Goal: Task Accomplishment & Management: Manage account settings

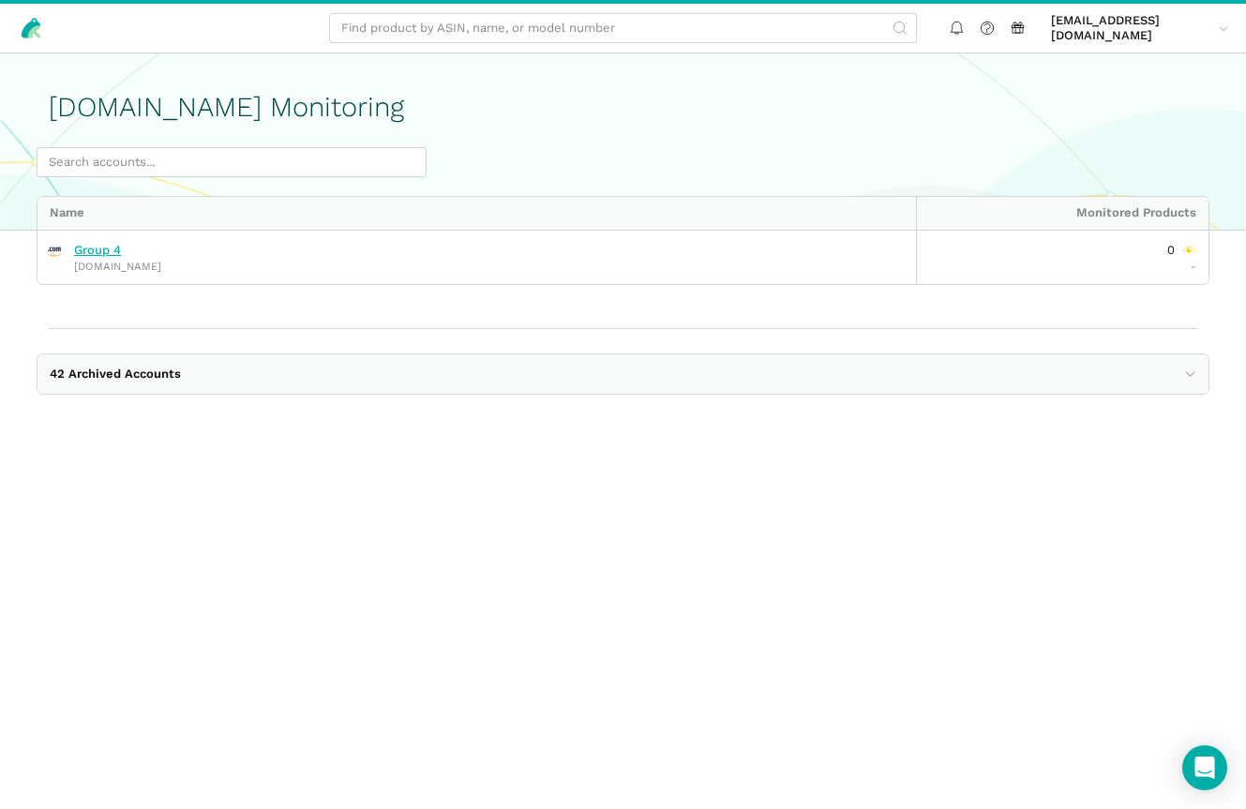
click at [101, 254] on link "Group 4" at bounding box center [97, 250] width 47 height 15
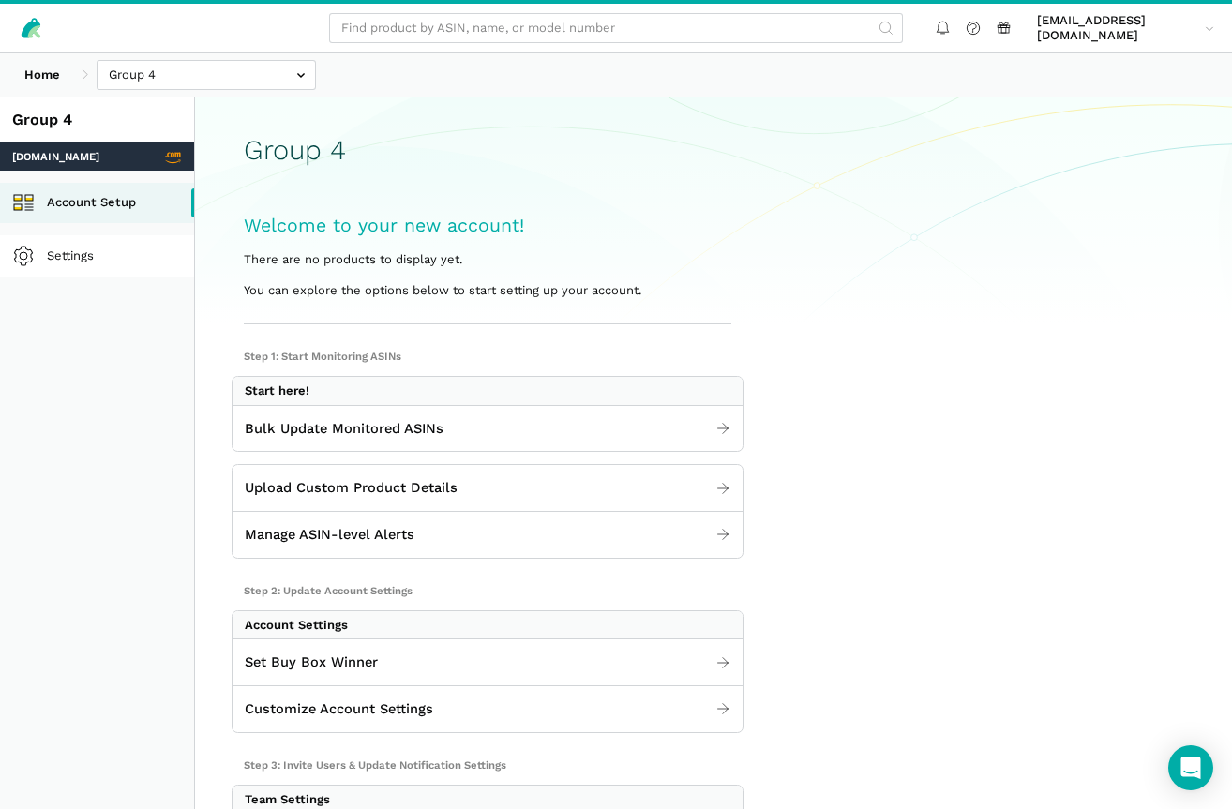
click at [86, 266] on link "Settings" at bounding box center [97, 255] width 194 height 41
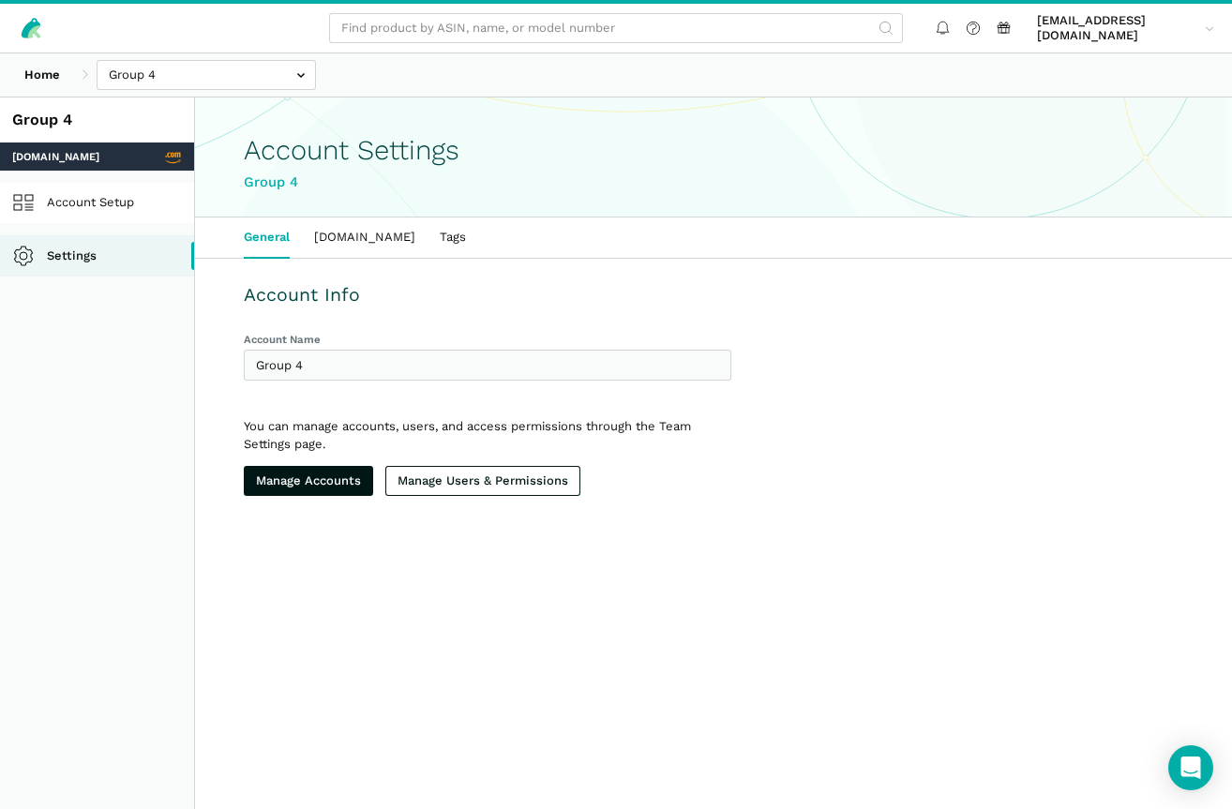
click at [95, 195] on link "Account Setup" at bounding box center [97, 203] width 194 height 41
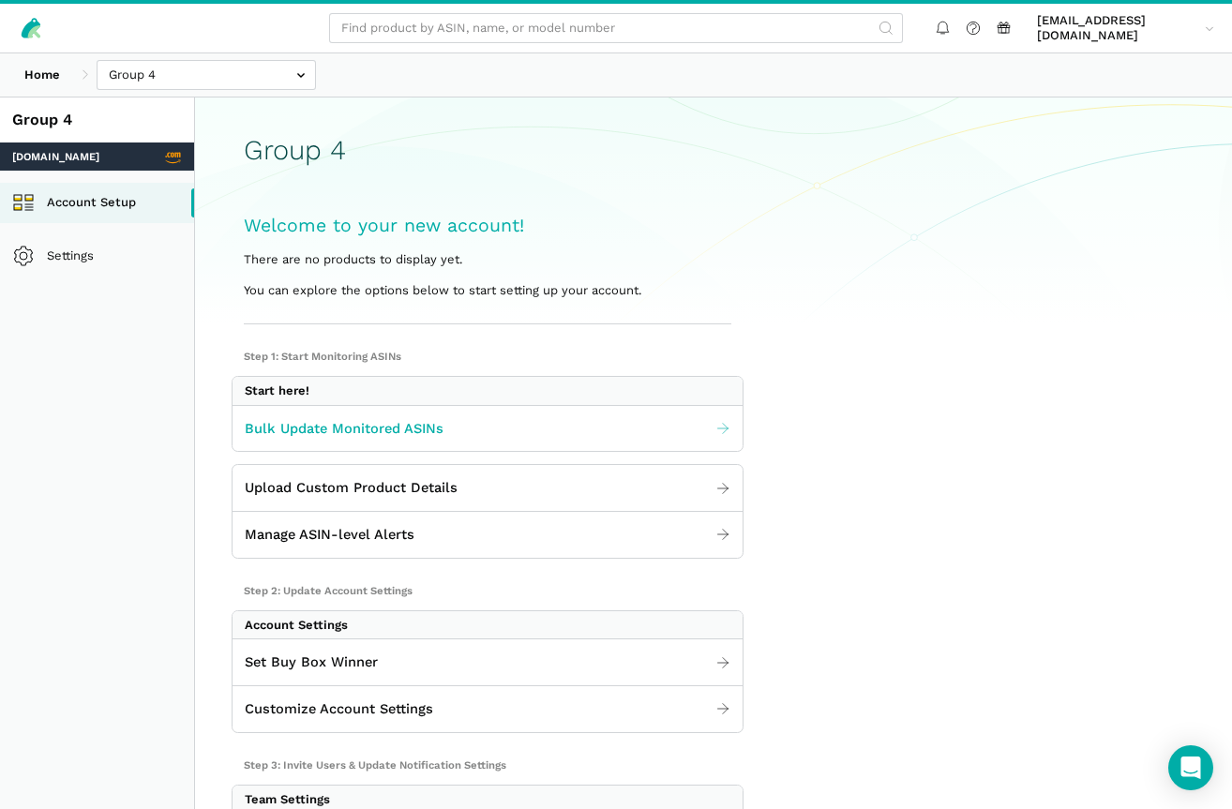
click at [393, 422] on span "Bulk Update Monitored ASINs" at bounding box center [344, 429] width 199 height 22
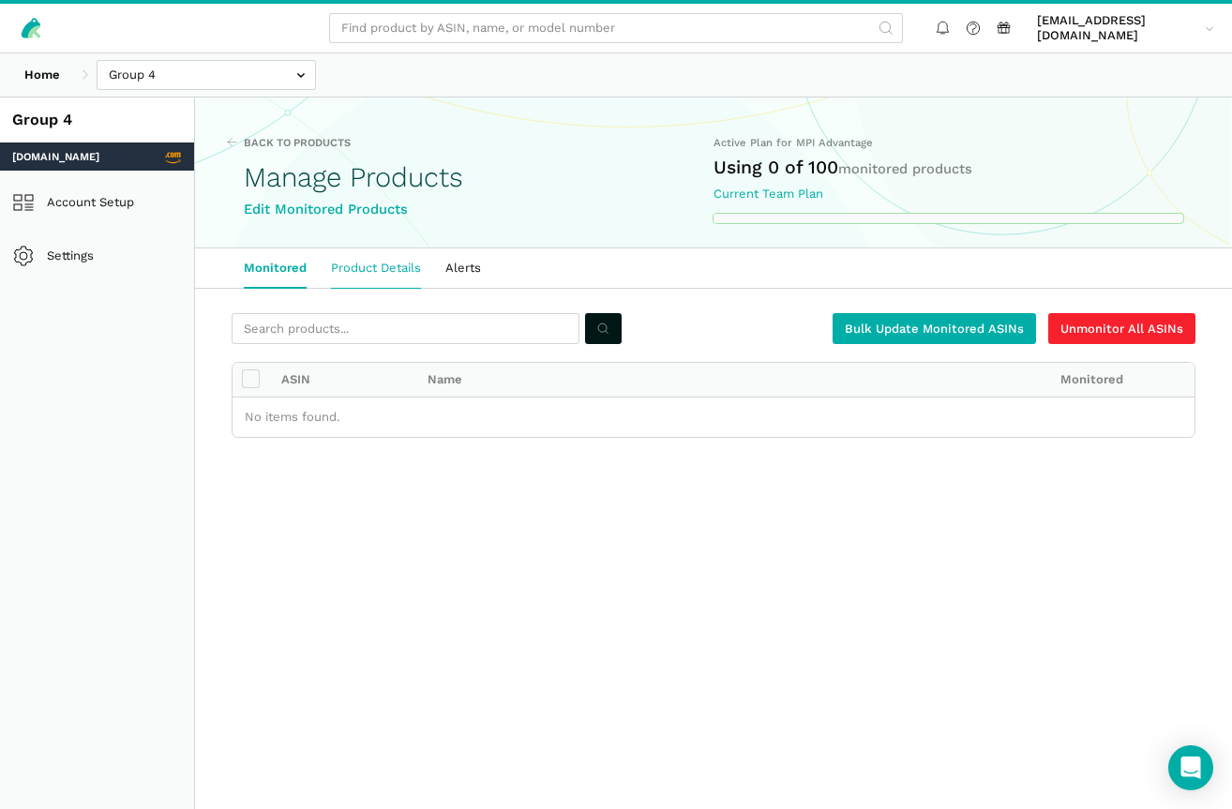
click at [362, 279] on link "Product Details" at bounding box center [376, 268] width 114 height 39
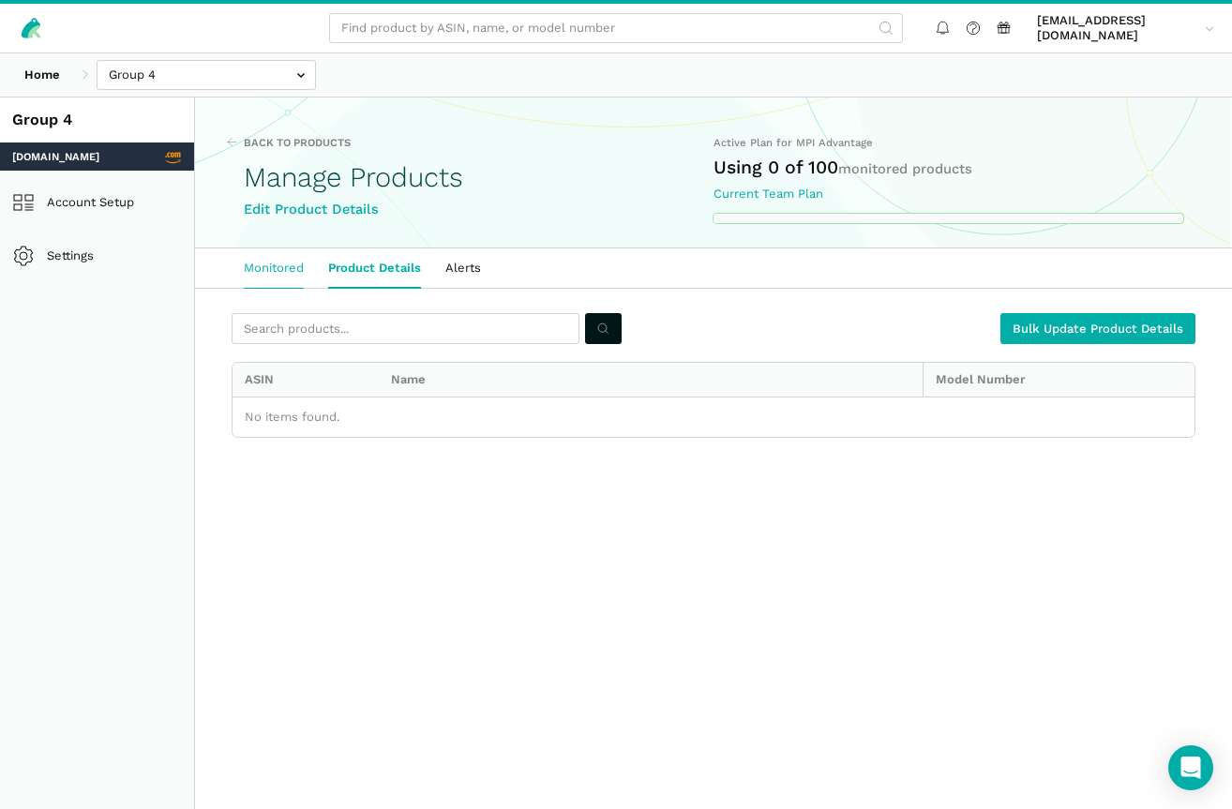
click at [268, 265] on link "Monitored" at bounding box center [274, 268] width 84 height 39
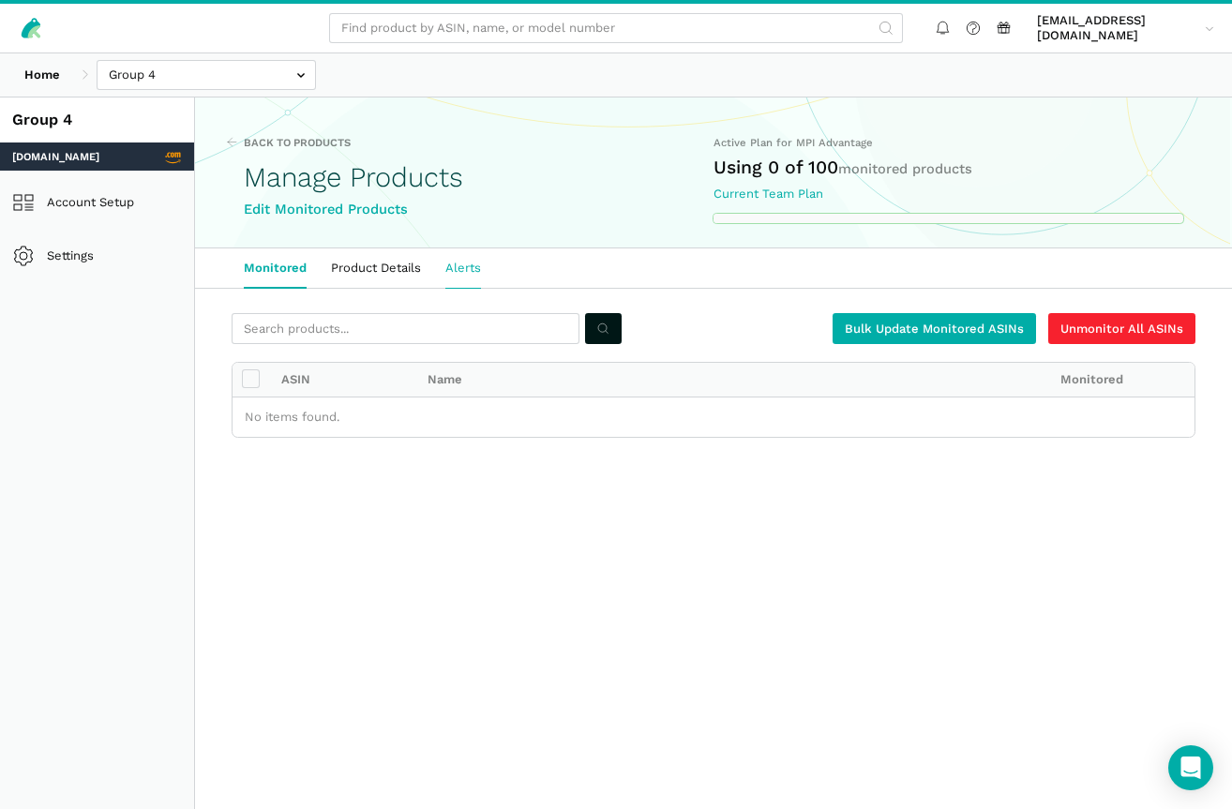
click at [464, 264] on link "Alerts" at bounding box center [463, 268] width 60 height 39
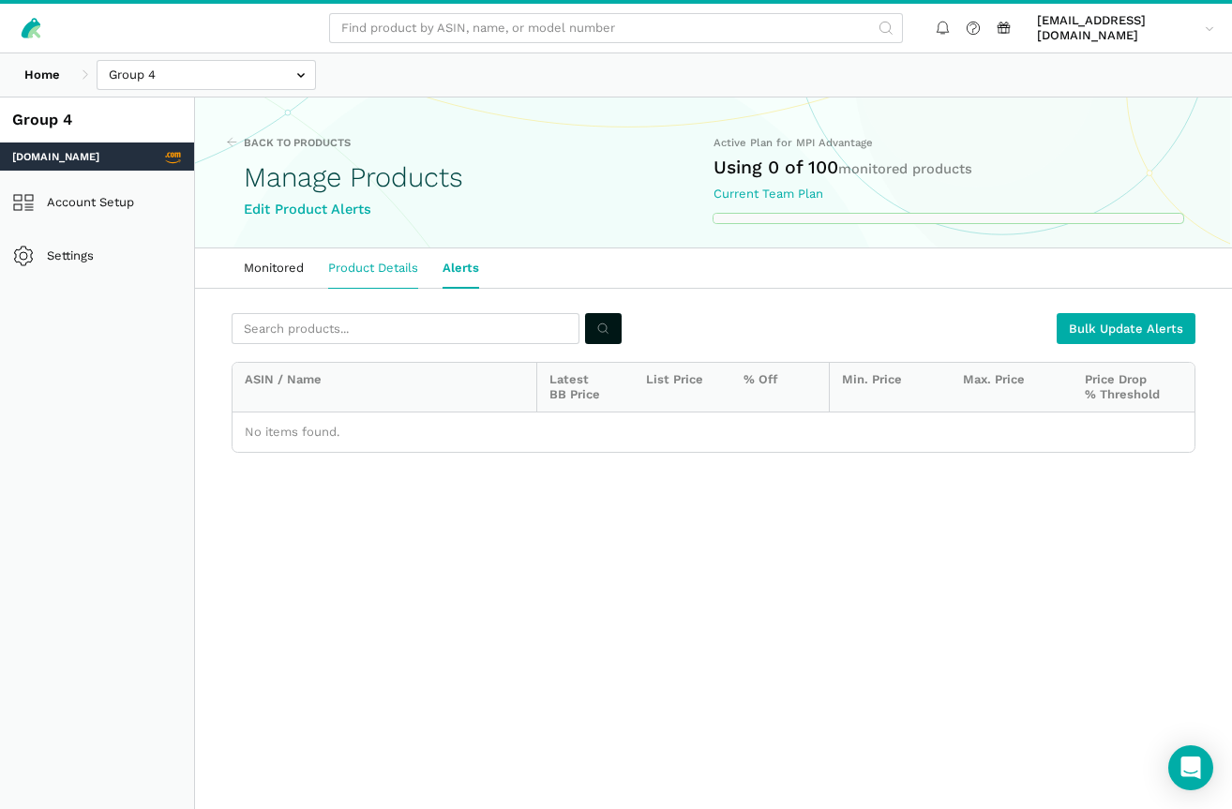
click at [356, 262] on link "Product Details" at bounding box center [373, 268] width 114 height 39
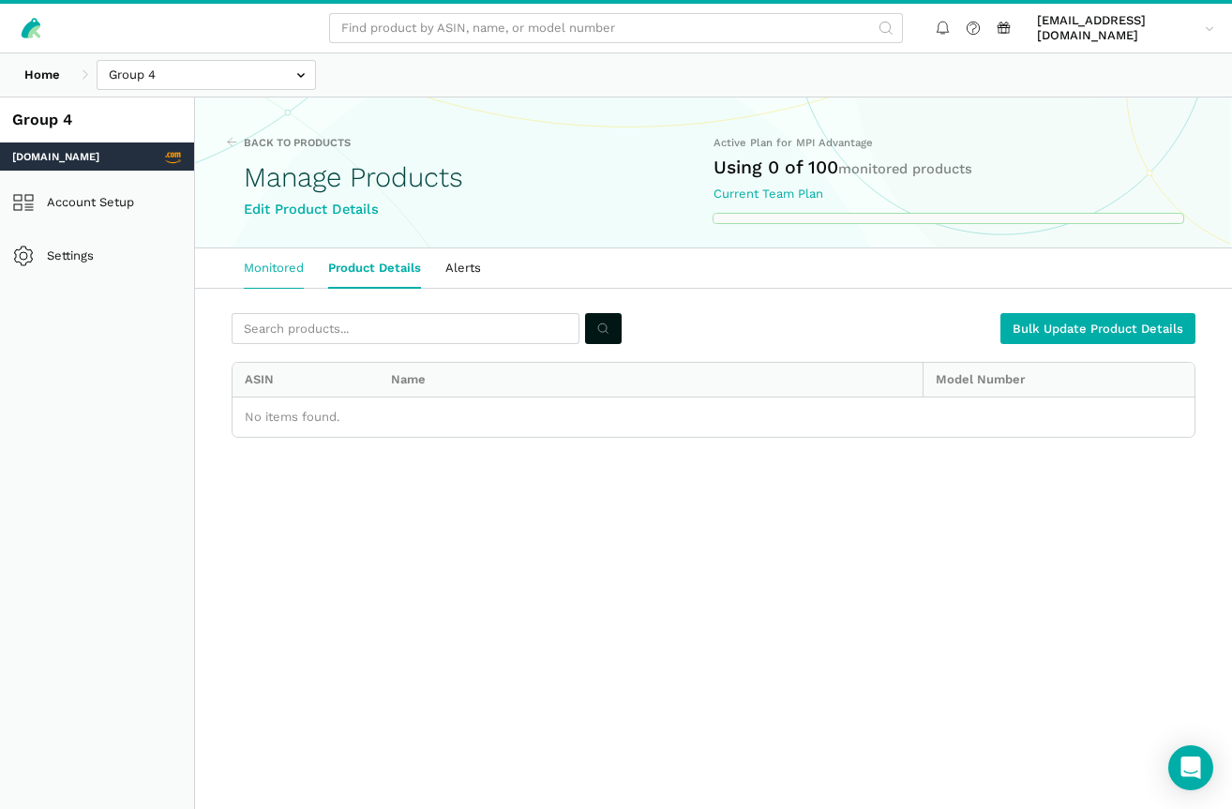
click at [263, 266] on link "Monitored" at bounding box center [274, 268] width 84 height 39
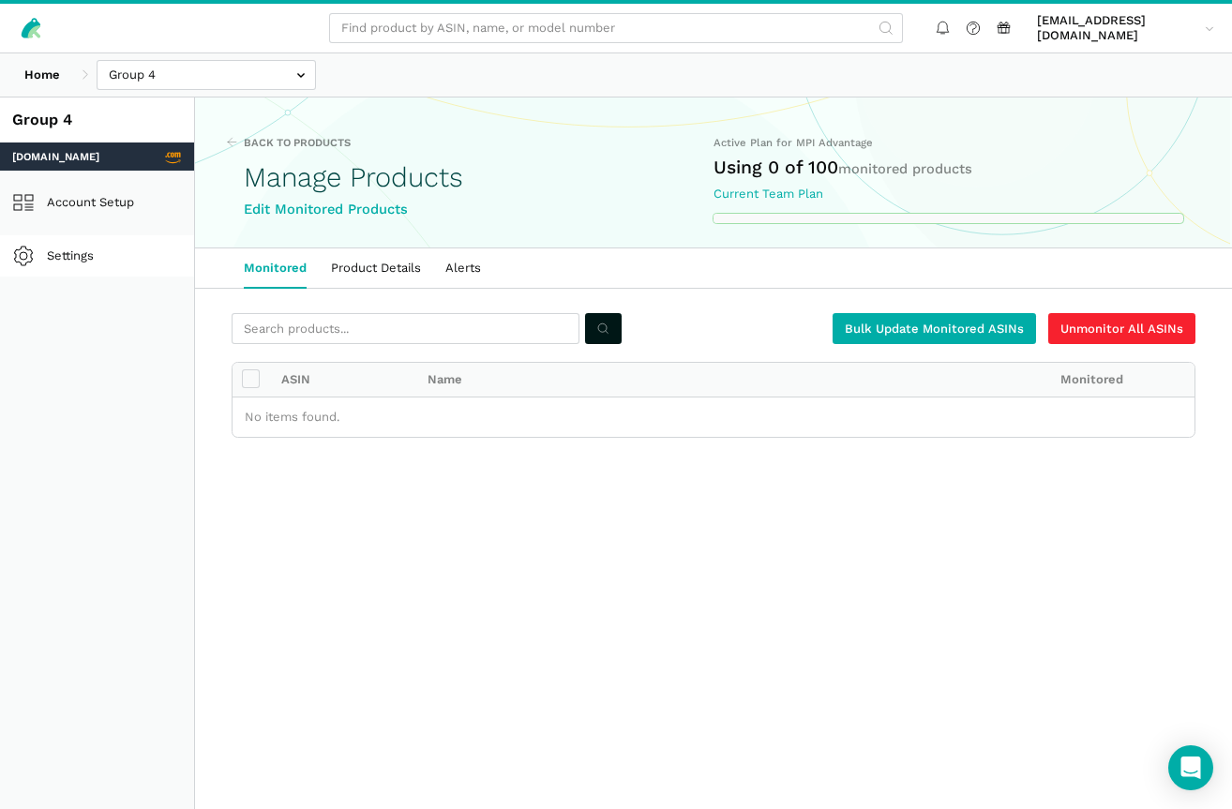
click at [84, 256] on link "Settings" at bounding box center [97, 255] width 194 height 41
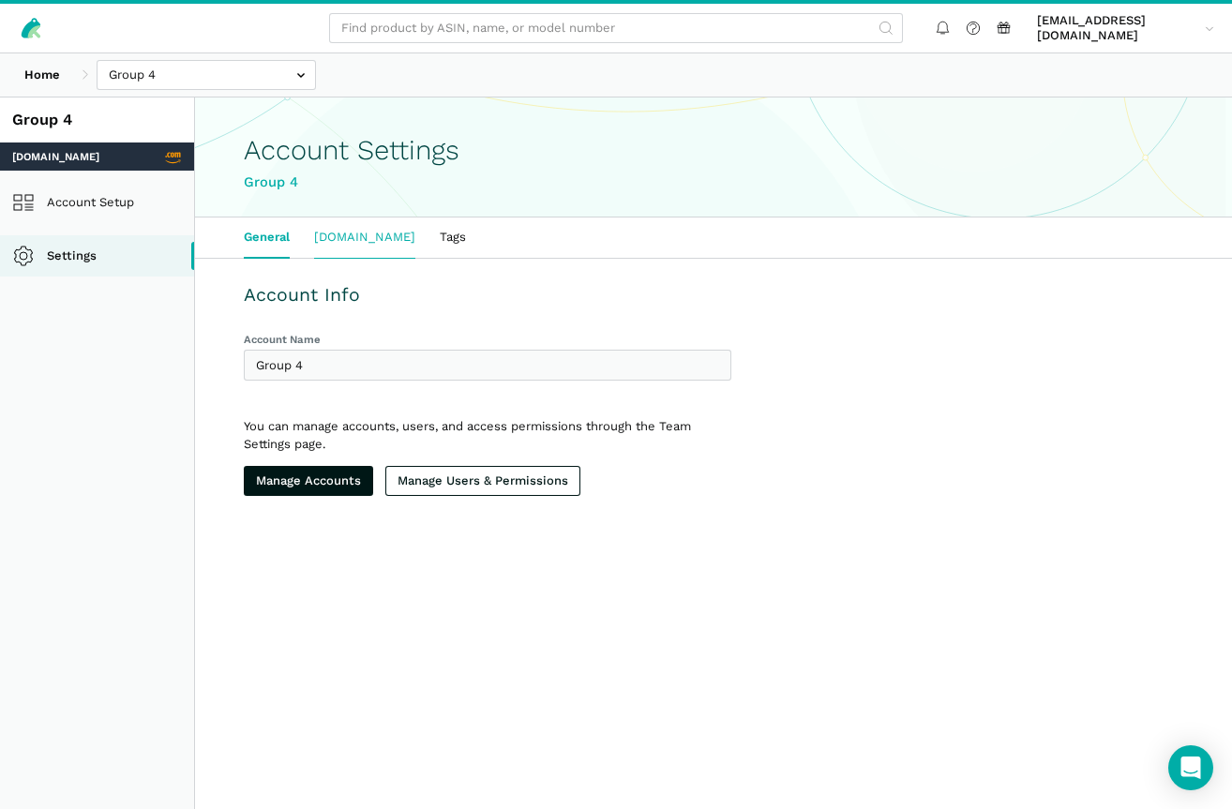
click at [374, 234] on link "[DOMAIN_NAME]" at bounding box center [365, 237] width 126 height 39
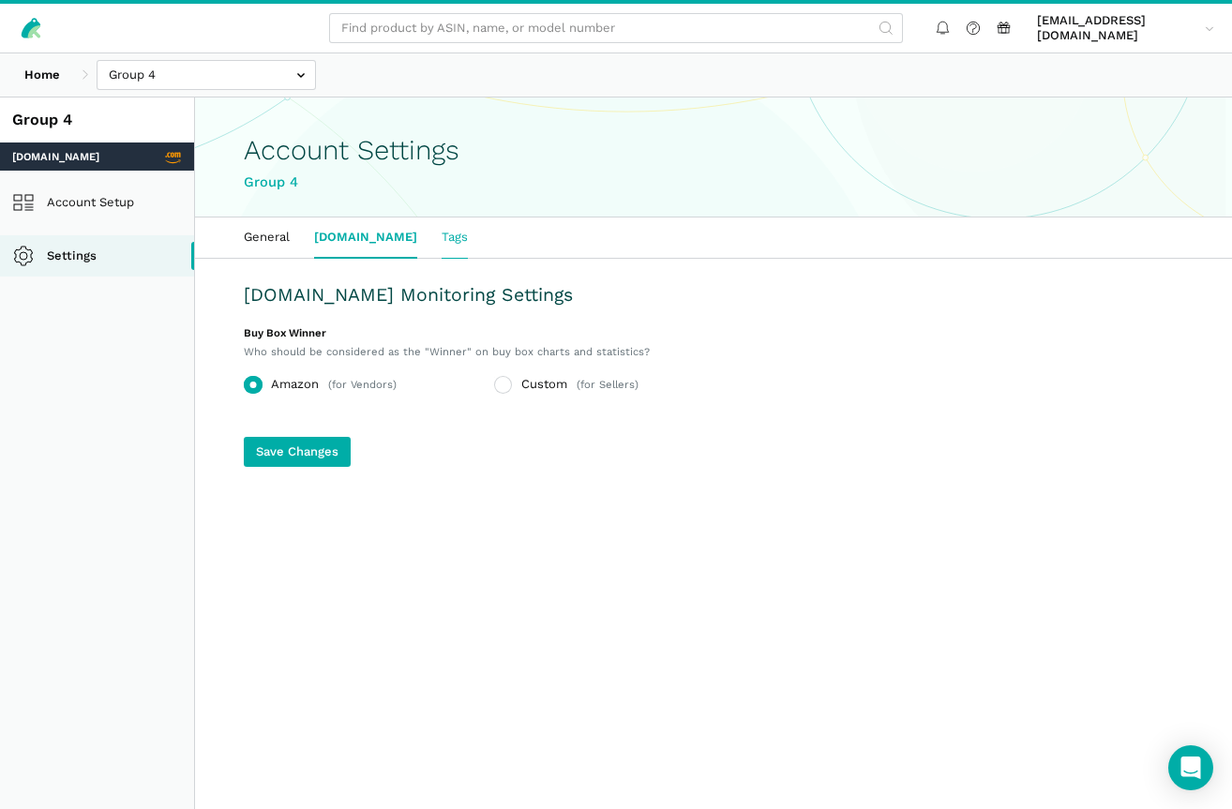
click at [430, 242] on link "Tags" at bounding box center [455, 237] width 51 height 39
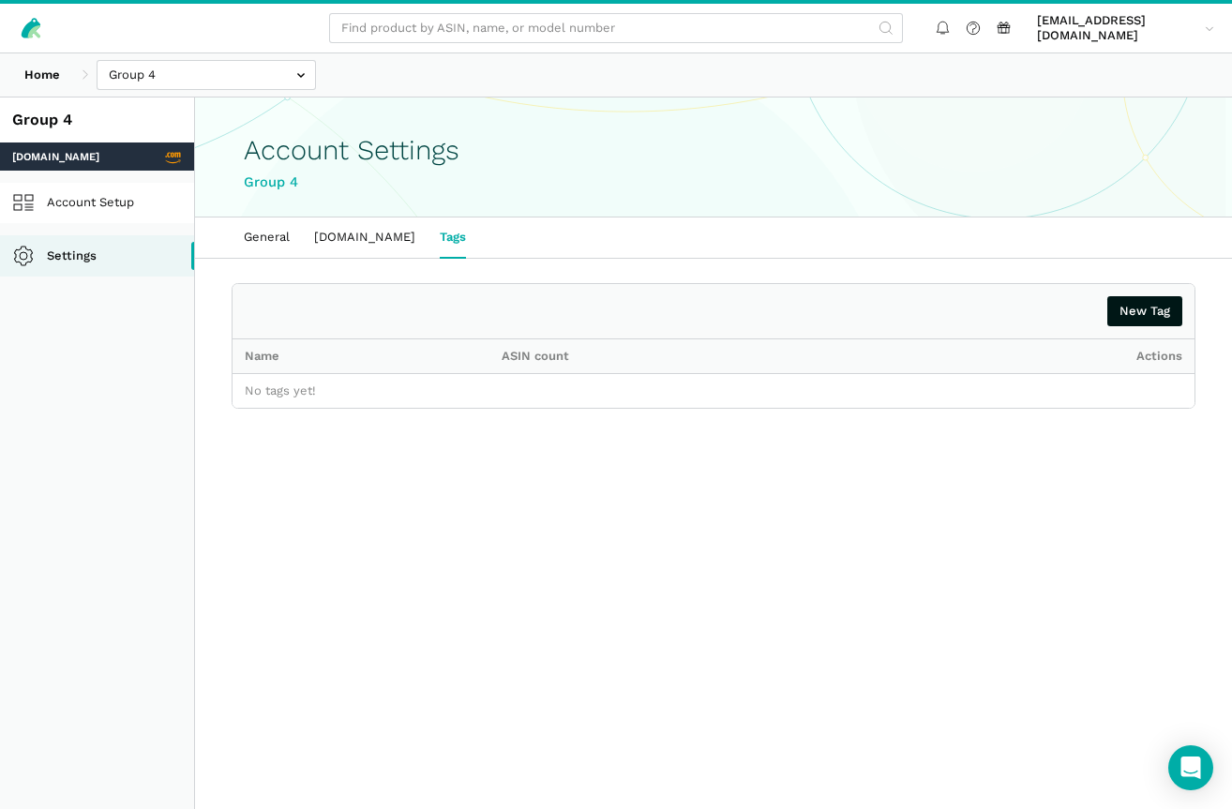
click at [125, 208] on link "Account Setup" at bounding box center [97, 203] width 194 height 41
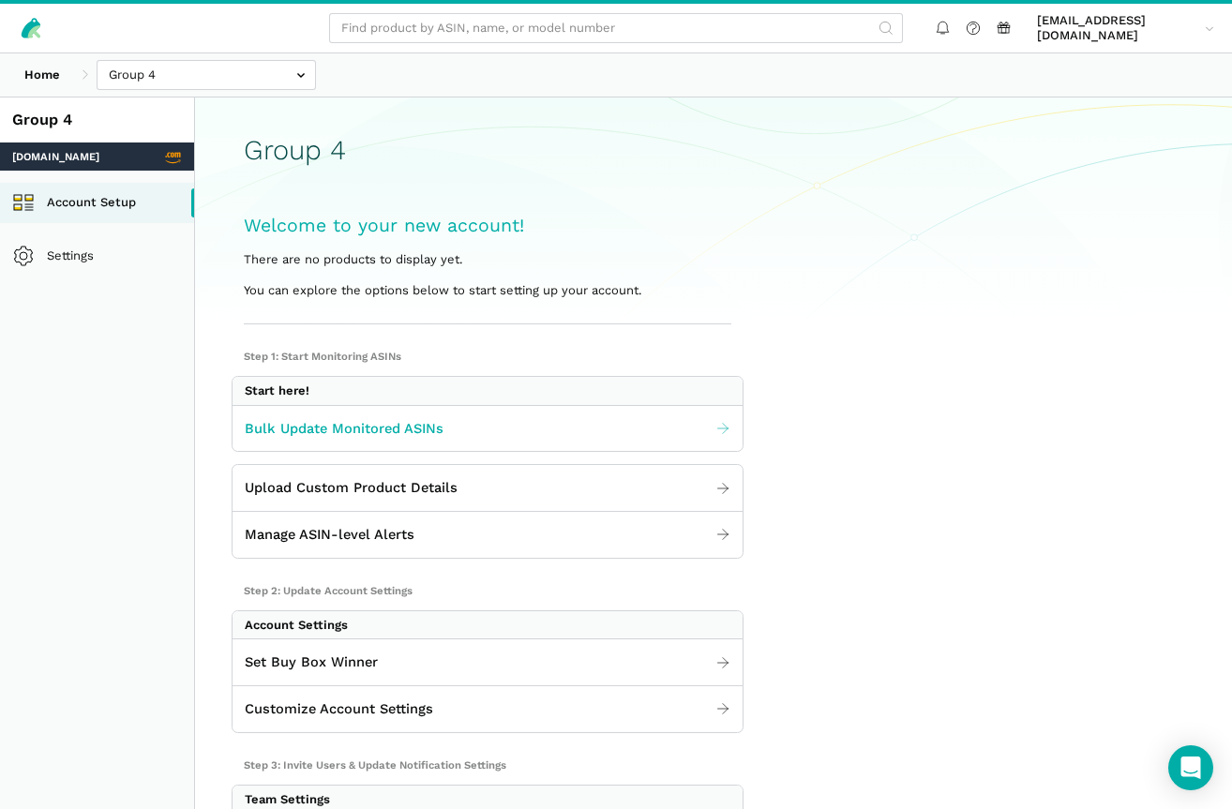
click at [370, 433] on span "Bulk Update Monitored ASINs" at bounding box center [344, 429] width 199 height 22
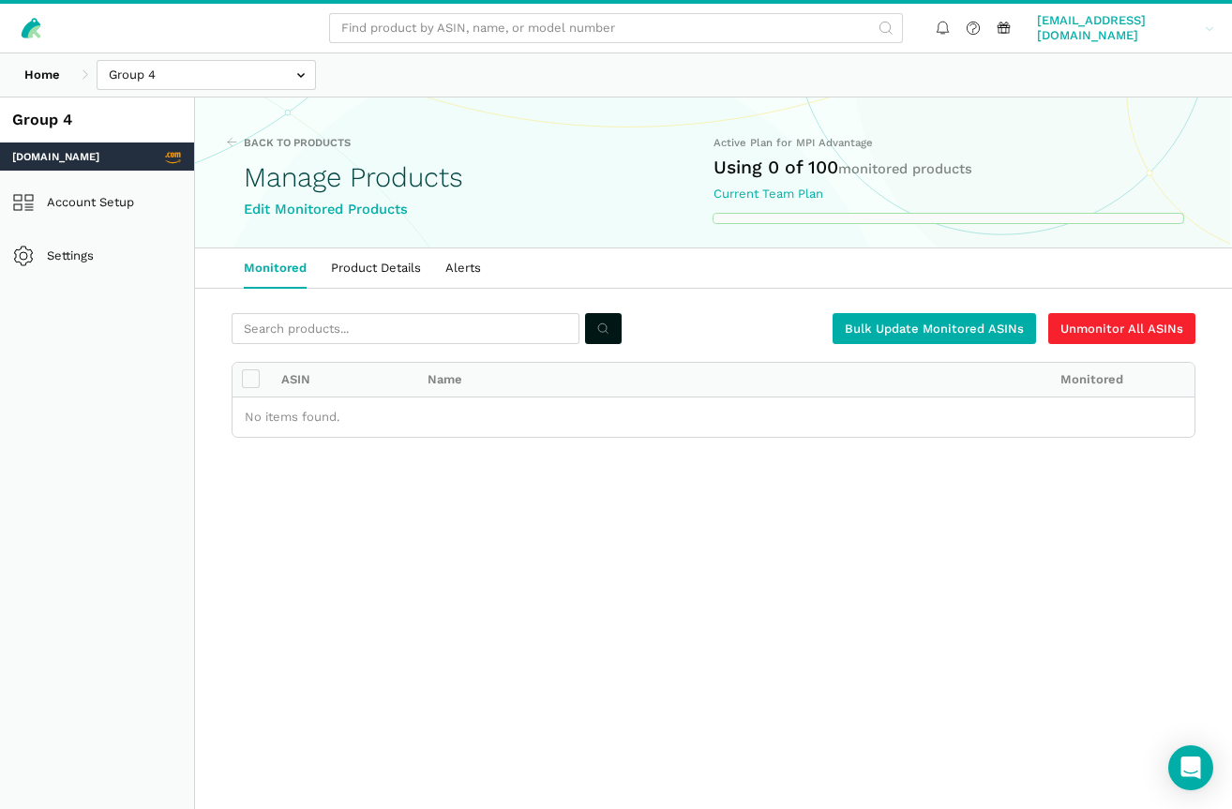
click at [1093, 29] on span "kimf@mpiadvantage.com" at bounding box center [1117, 28] width 161 height 31
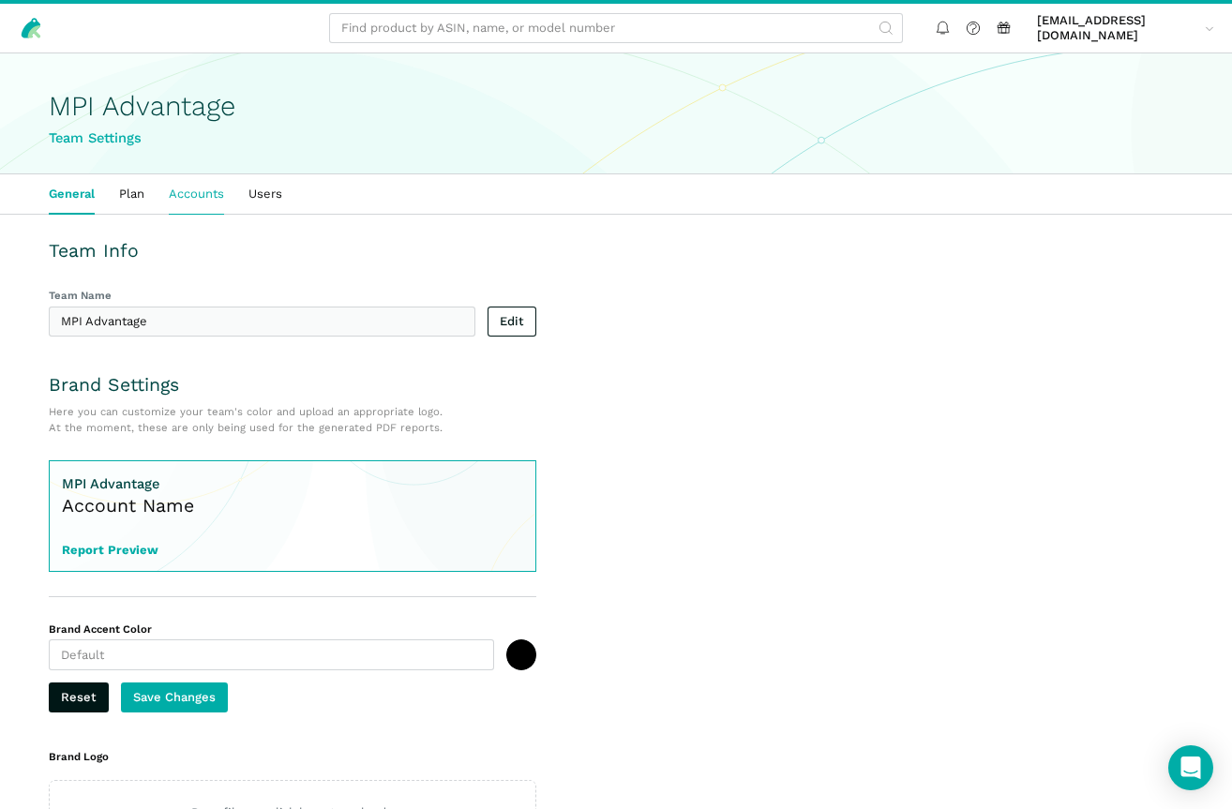
click at [216, 195] on link "Accounts" at bounding box center [197, 193] width 80 height 39
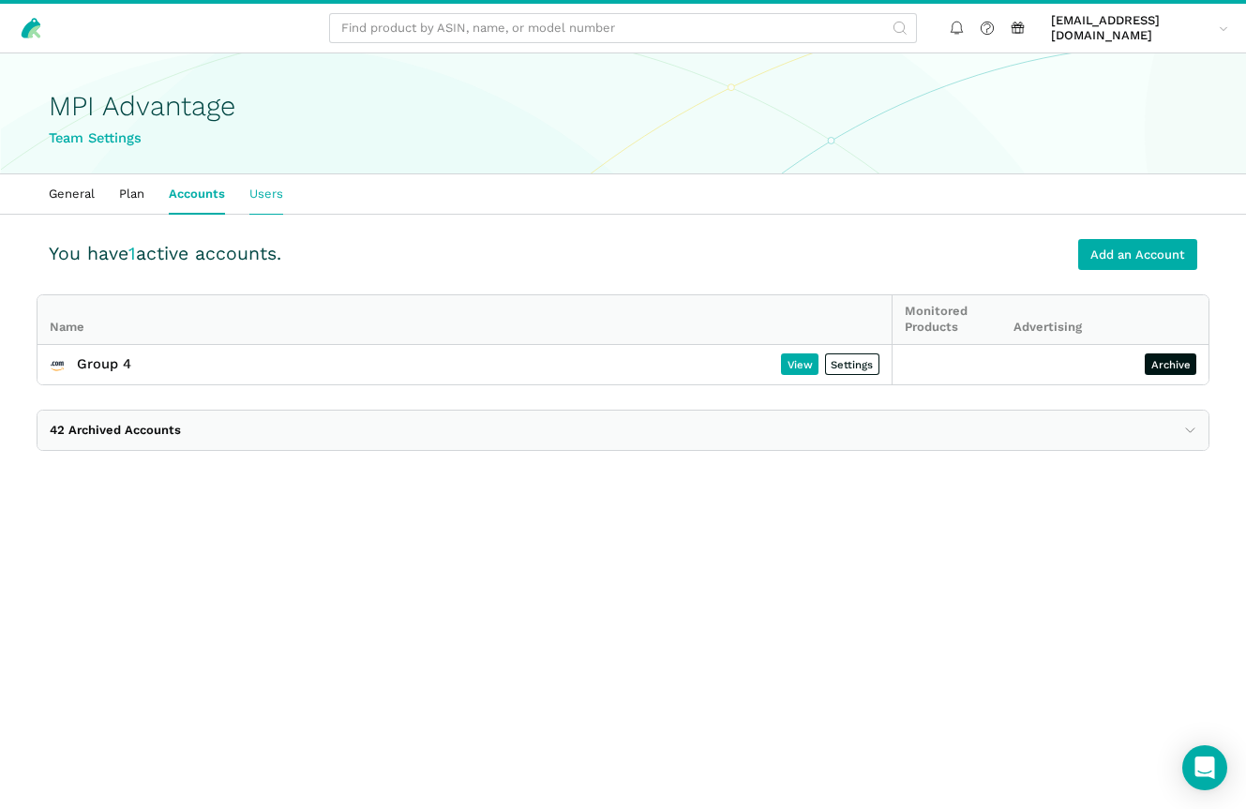
click at [260, 204] on link "Users" at bounding box center [266, 193] width 58 height 39
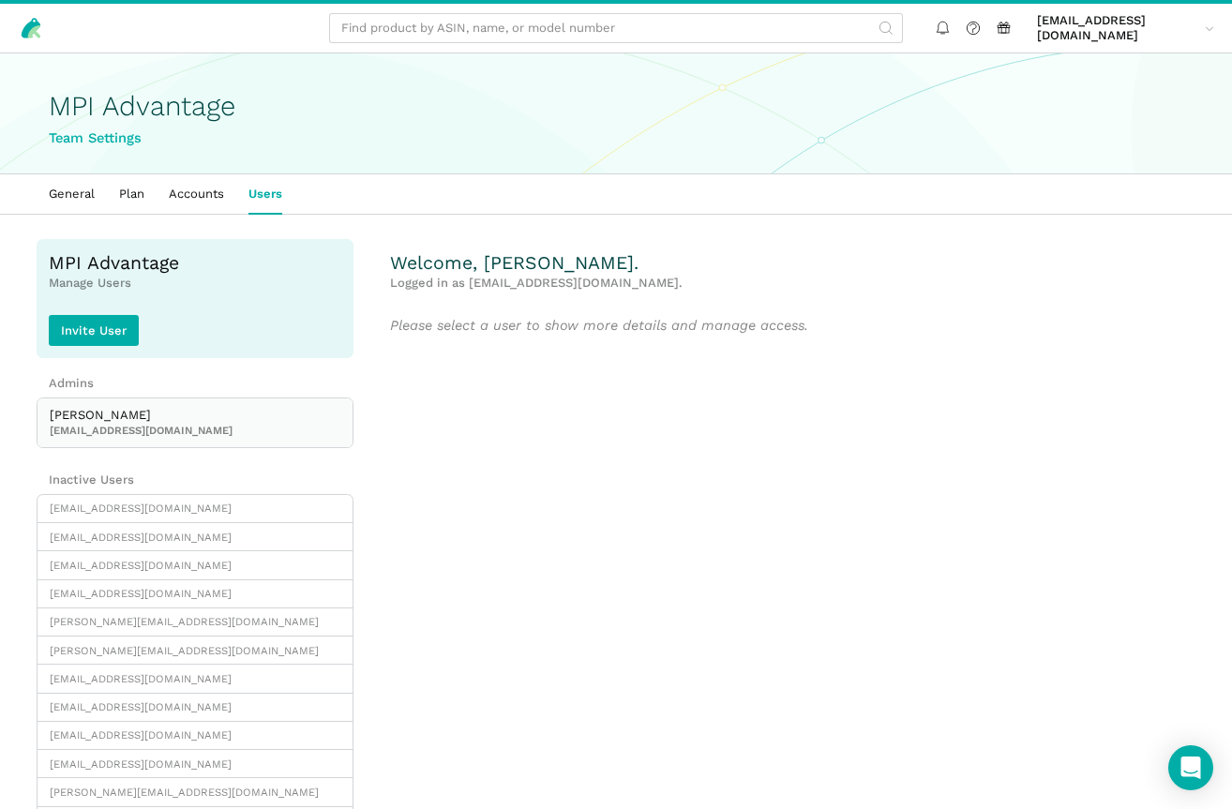
click at [90, 430] on span "[EMAIL_ADDRESS][DOMAIN_NAME]" at bounding box center [195, 430] width 291 height 15
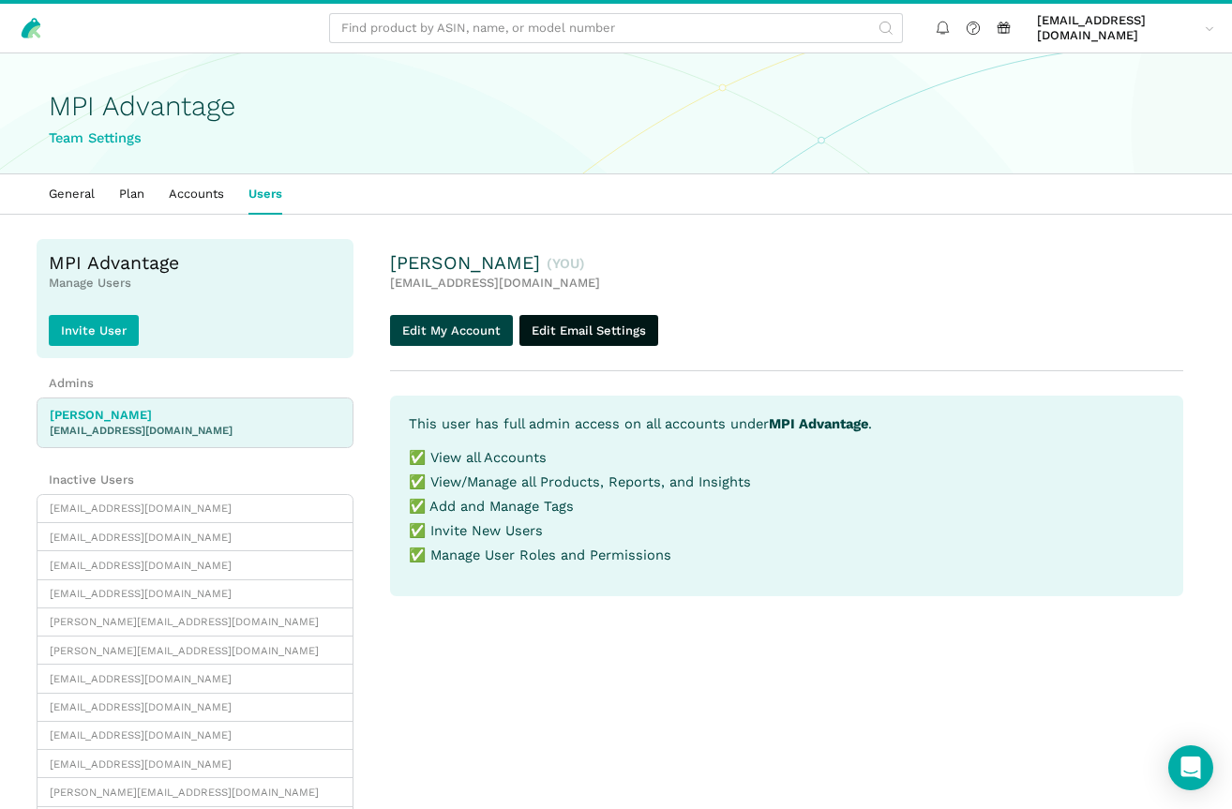
click at [472, 327] on link "Edit My Account" at bounding box center [451, 330] width 123 height 31
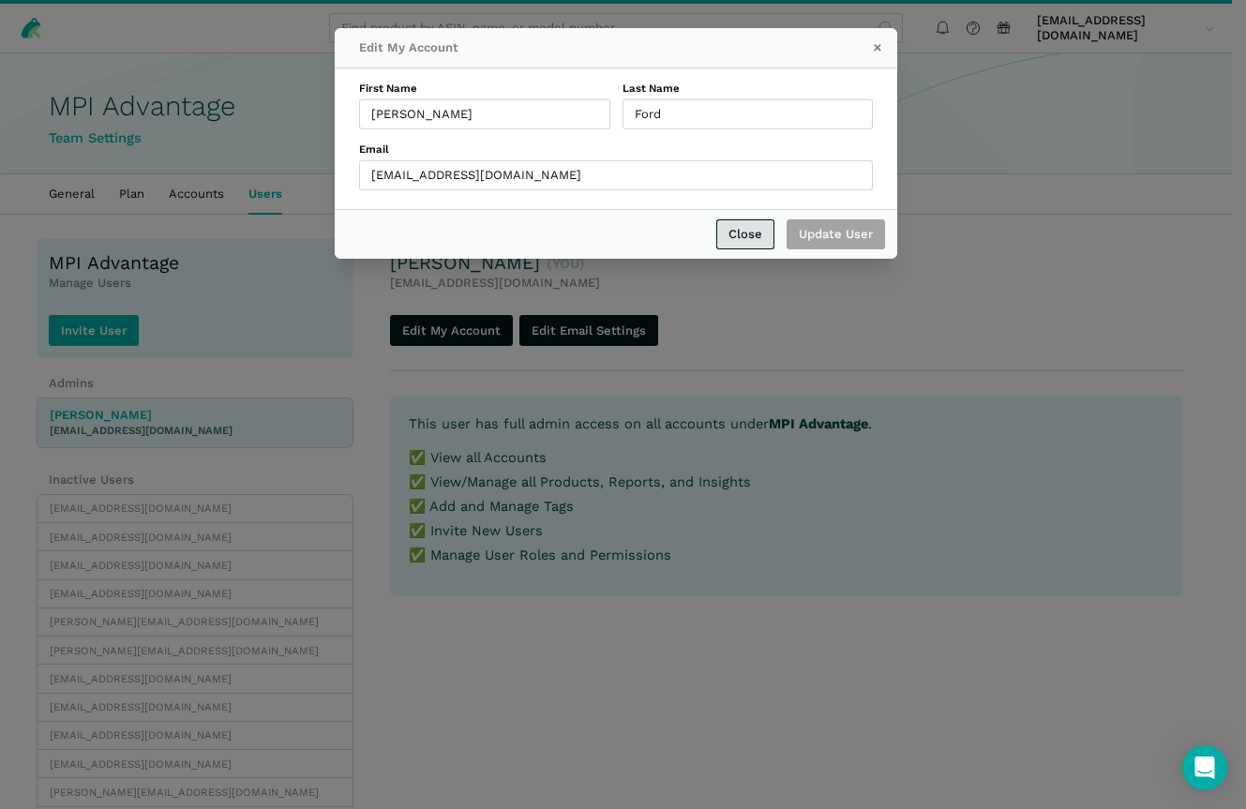
click at [737, 232] on link "Close" at bounding box center [746, 234] width 58 height 31
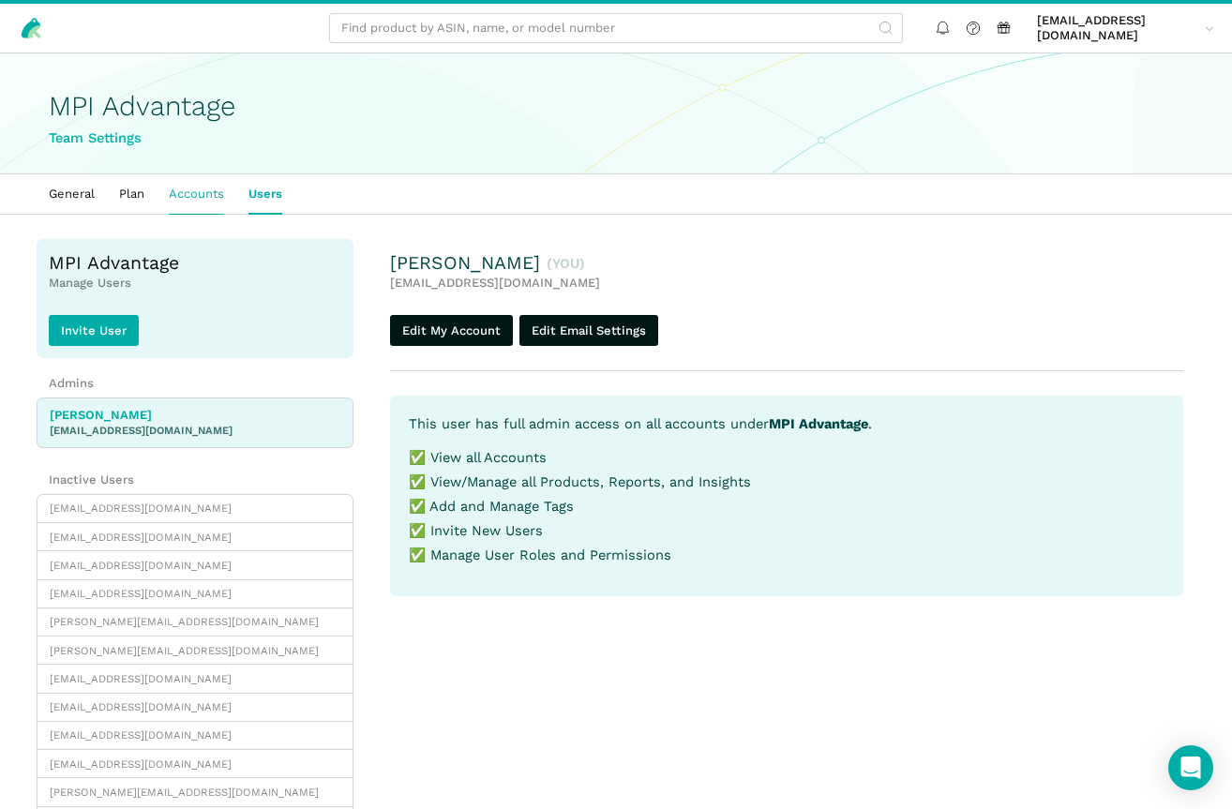
click at [204, 193] on link "Accounts" at bounding box center [197, 193] width 80 height 39
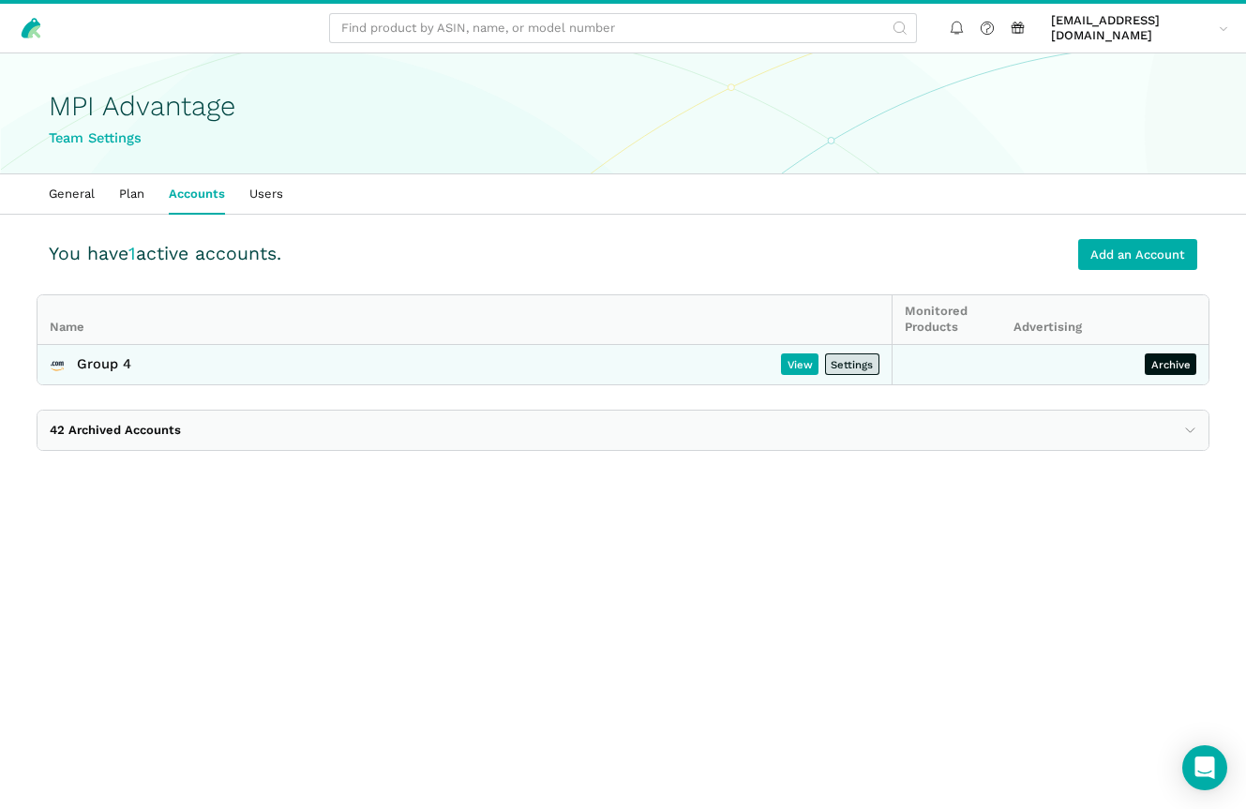
click at [856, 363] on link "Settings" at bounding box center [852, 365] width 54 height 22
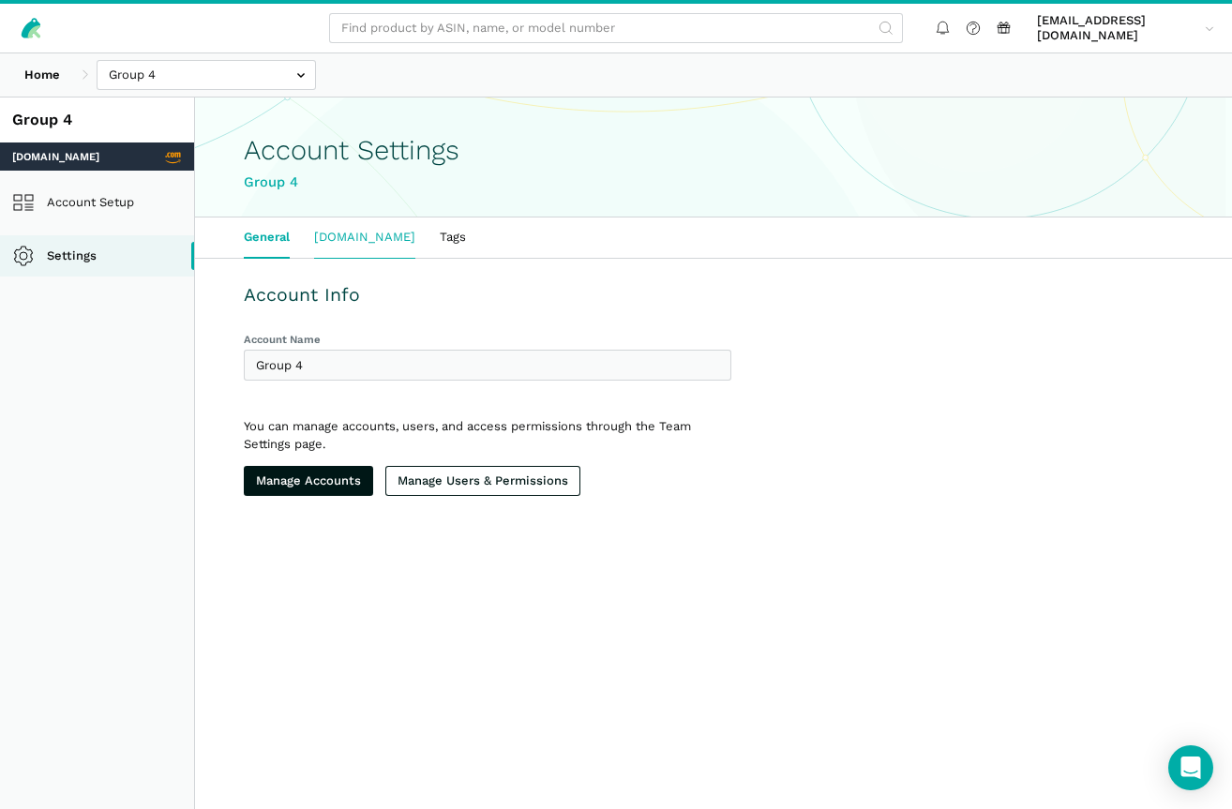
click at [356, 238] on link "[DOMAIN_NAME]" at bounding box center [365, 237] width 126 height 39
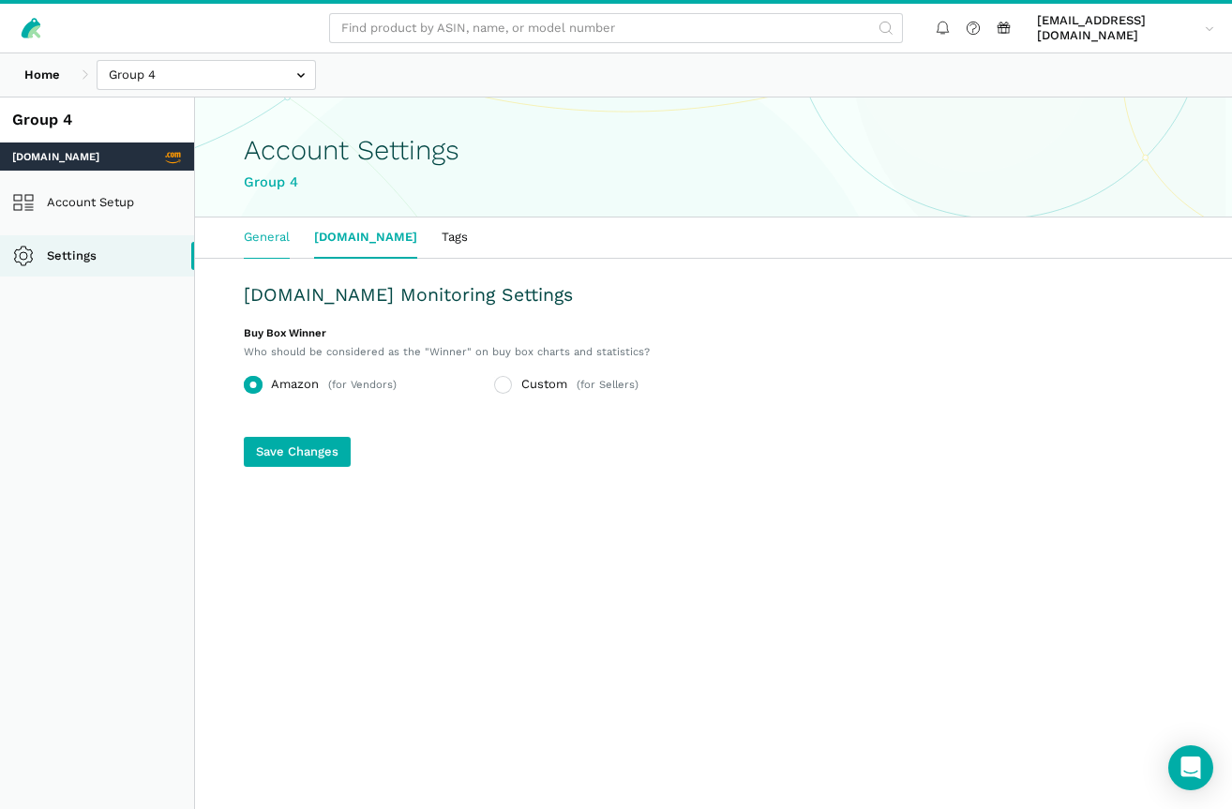
click at [254, 229] on link "General" at bounding box center [267, 237] width 70 height 39
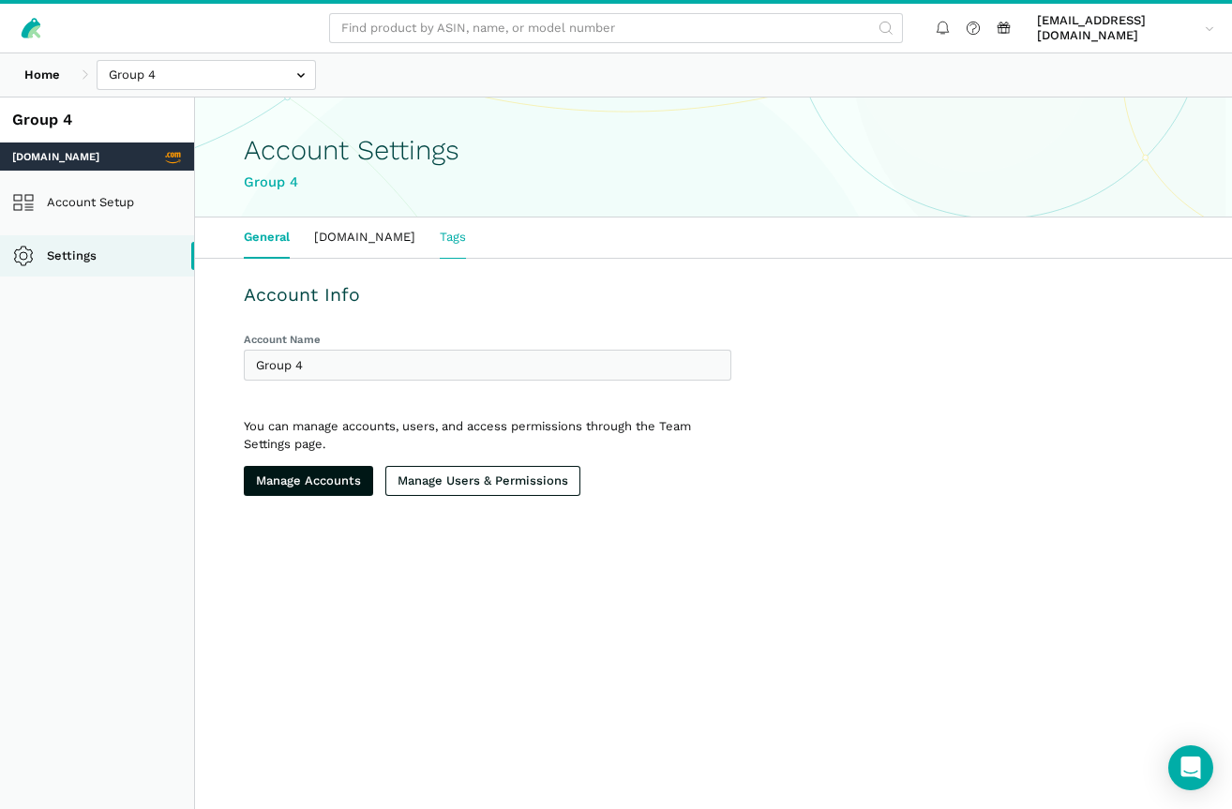
click at [428, 228] on link "Tags" at bounding box center [453, 237] width 51 height 39
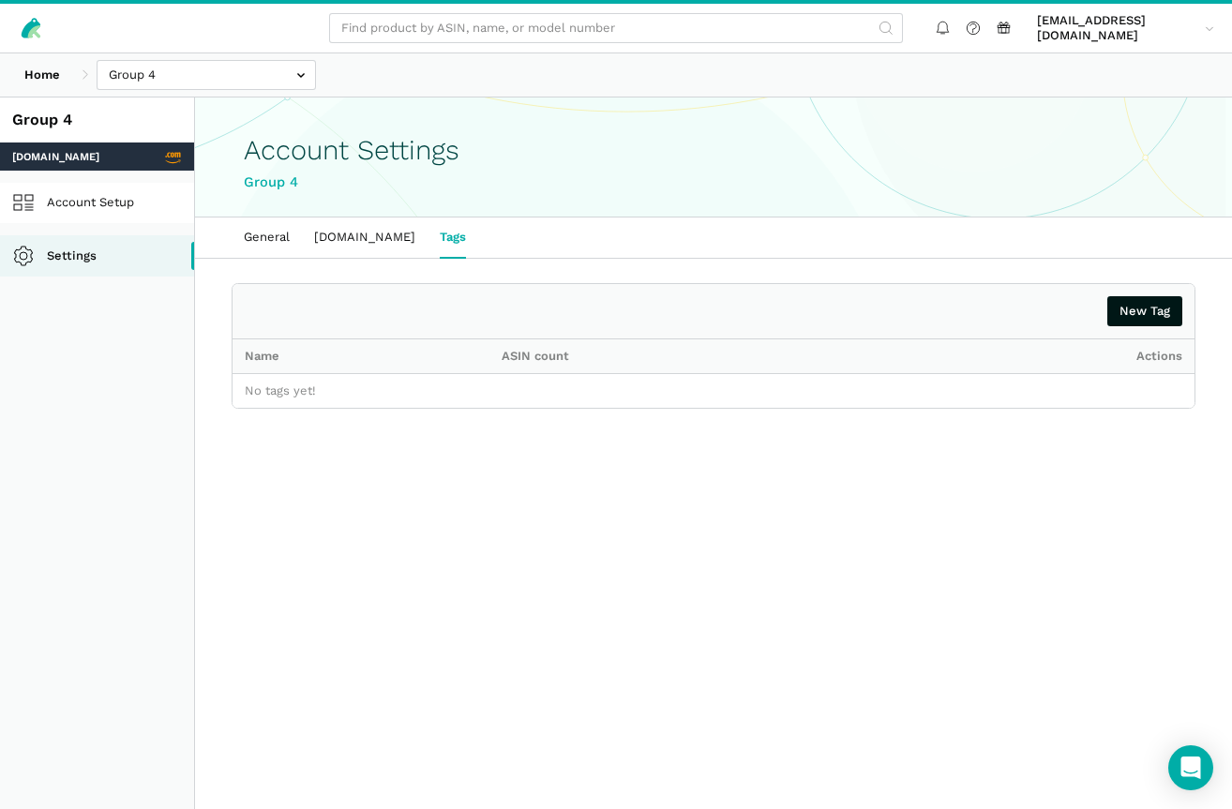
click at [71, 203] on link "Account Setup" at bounding box center [97, 203] width 194 height 41
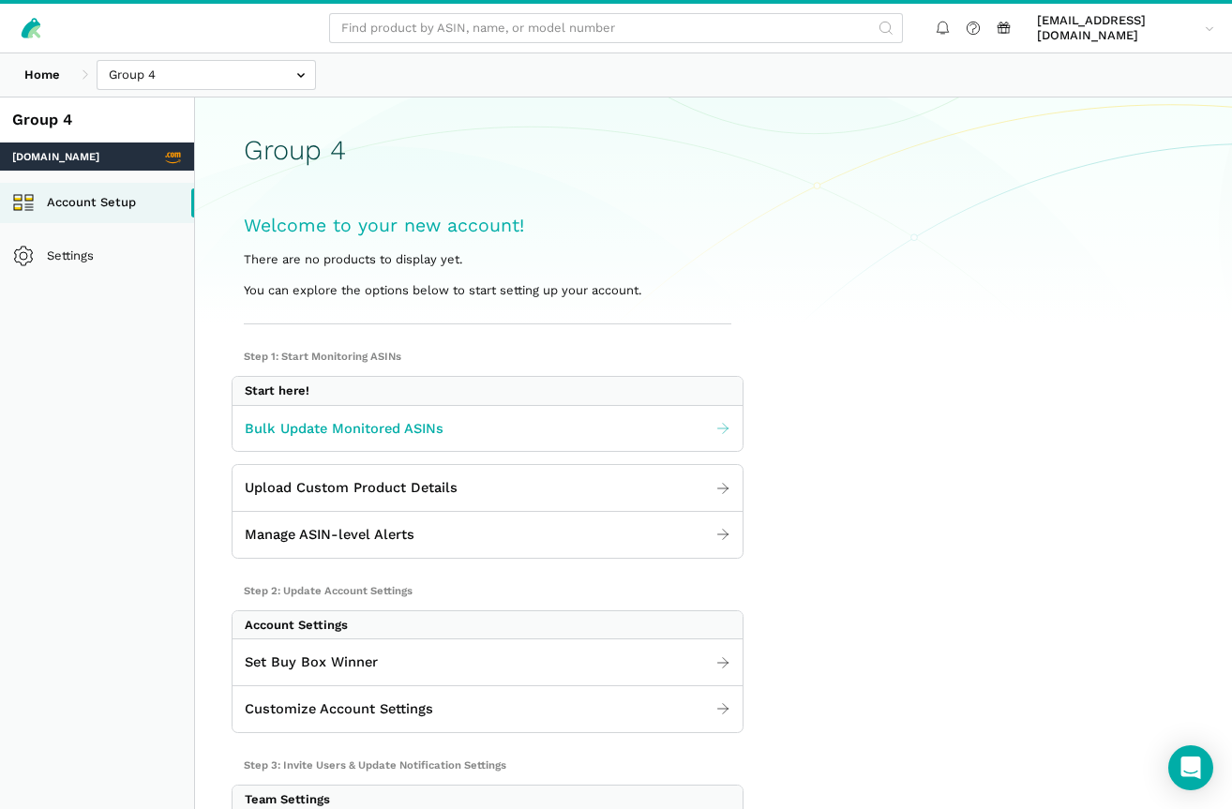
click at [310, 426] on span "Bulk Update Monitored ASINs" at bounding box center [344, 429] width 199 height 22
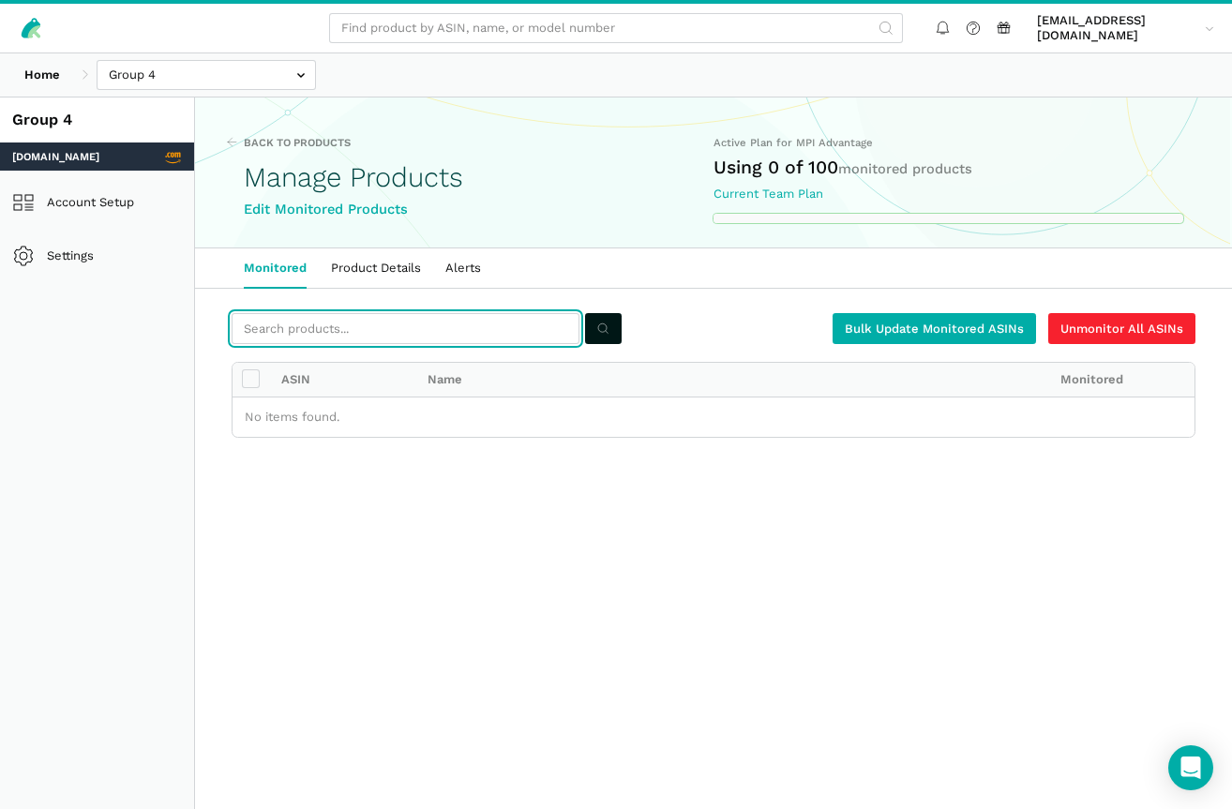
click at [477, 319] on input "text" at bounding box center [406, 328] width 348 height 31
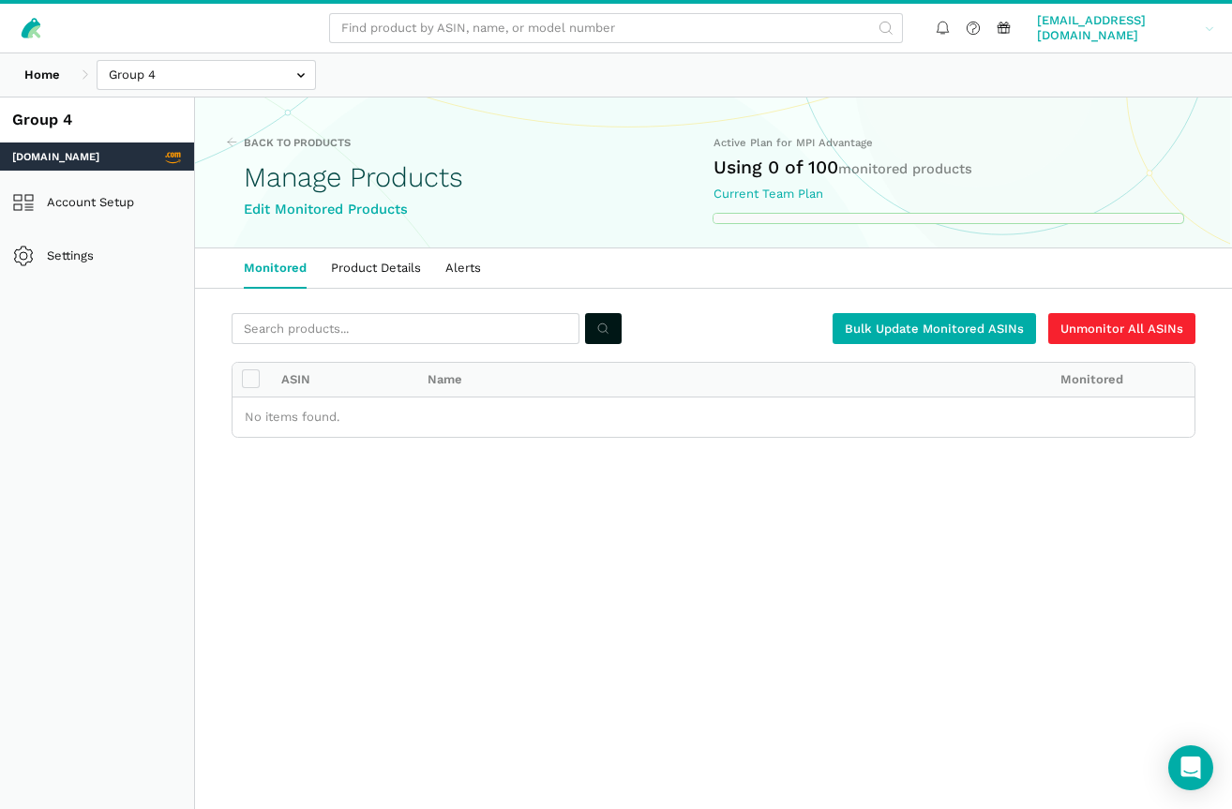
click at [1121, 28] on span "[EMAIL_ADDRESS][DOMAIN_NAME]" at bounding box center [1117, 28] width 161 height 31
click at [1126, 140] on link "Log out" at bounding box center [1146, 152] width 146 height 35
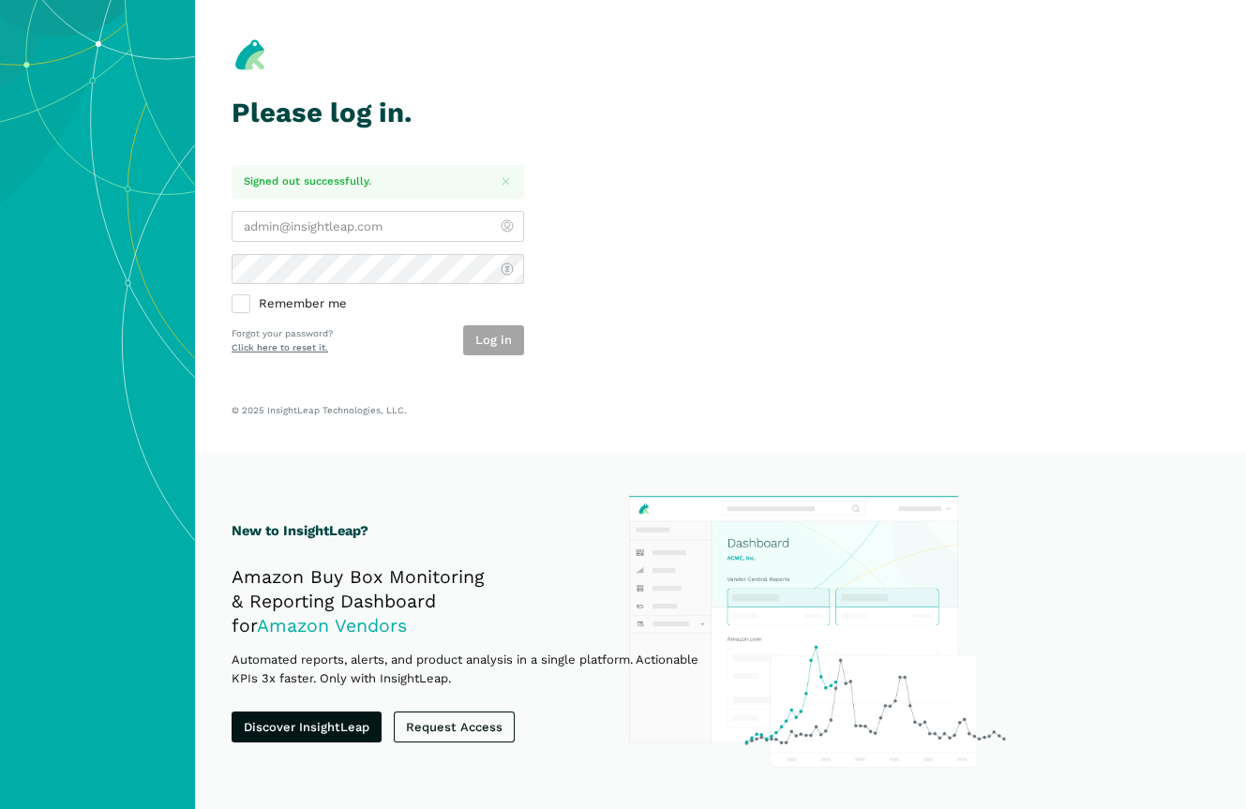
type input "[PERSON_NAME][EMAIL_ADDRESS][DOMAIN_NAME]"
